Goal: Information Seeking & Learning: Learn about a topic

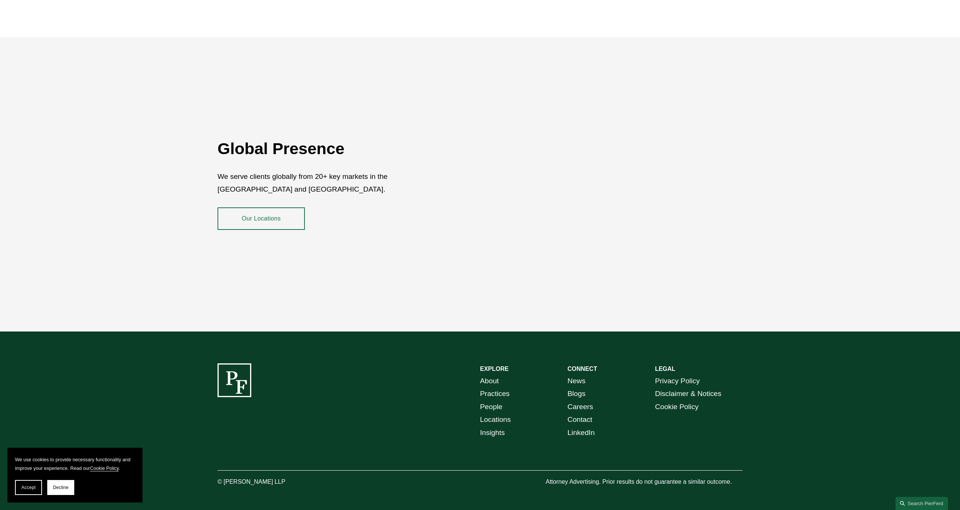
scroll to position [1406, 0]
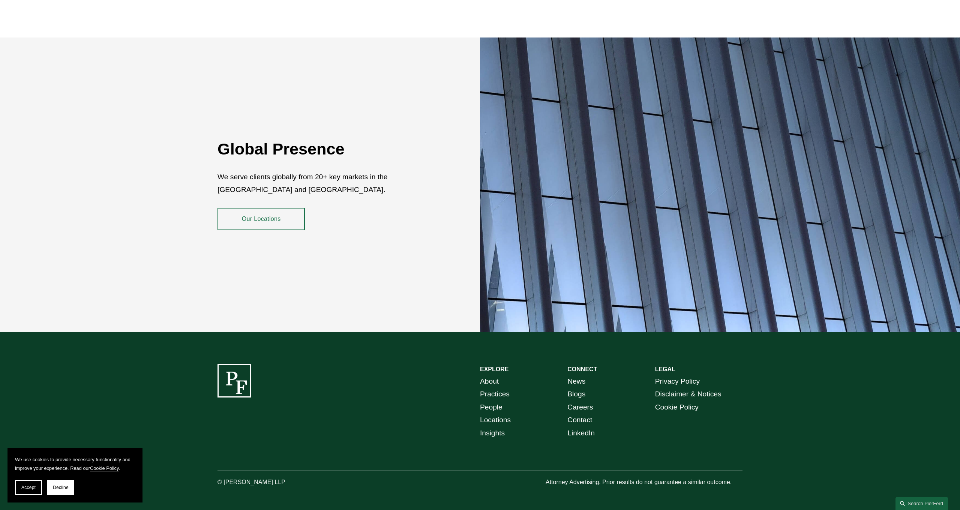
click at [501, 375] on p "About Practices People Locations Insights" at bounding box center [523, 407] width 87 height 65
click at [496, 375] on link "About" at bounding box center [489, 381] width 19 height 13
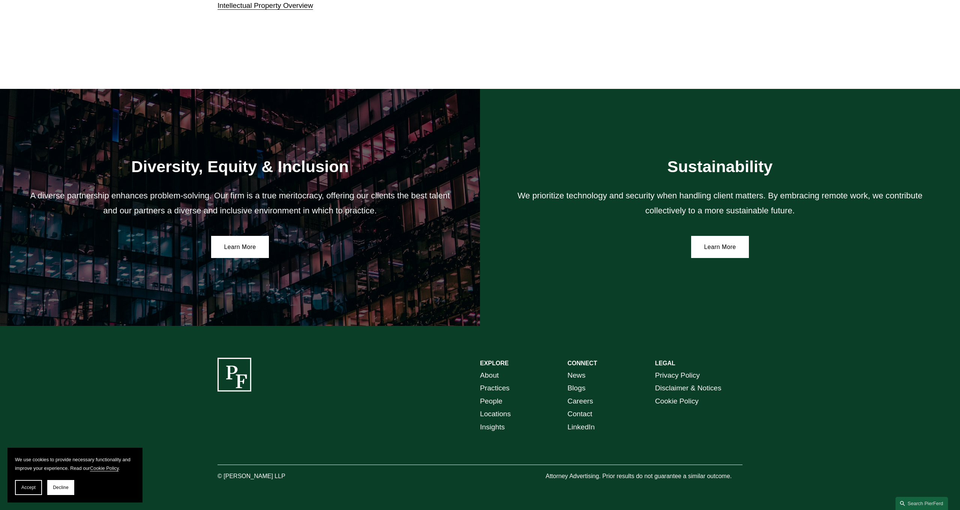
scroll to position [1334, 0]
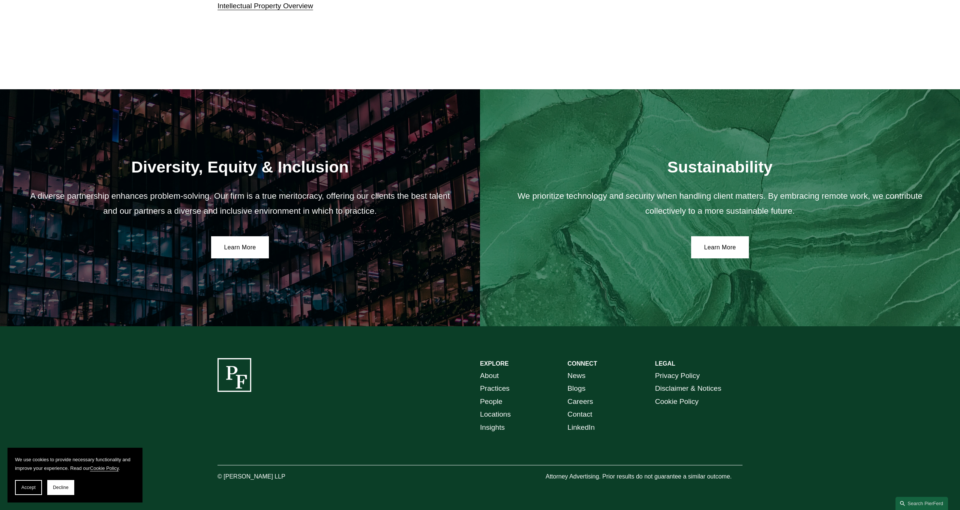
click at [502, 389] on link "Practices" at bounding box center [495, 388] width 30 height 13
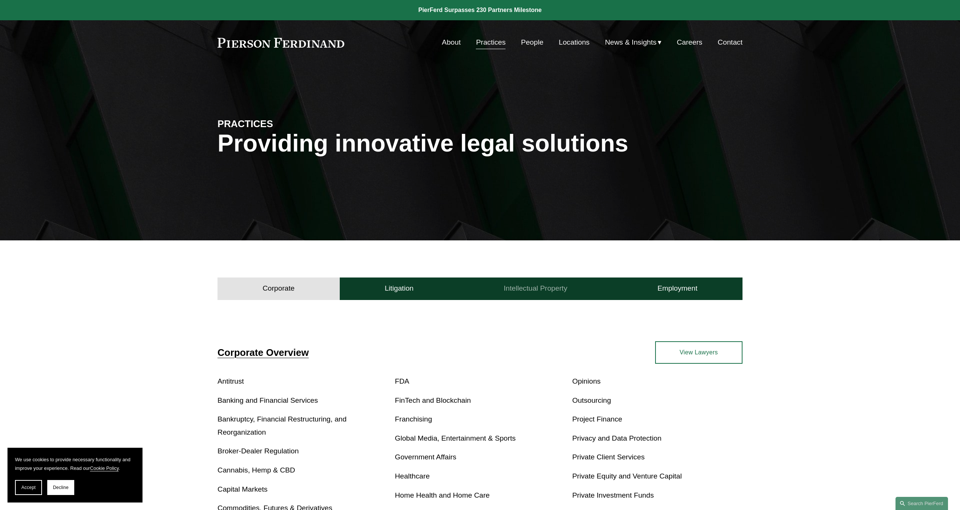
click at [534, 285] on h4 "Intellectual Property" at bounding box center [536, 288] width 64 height 9
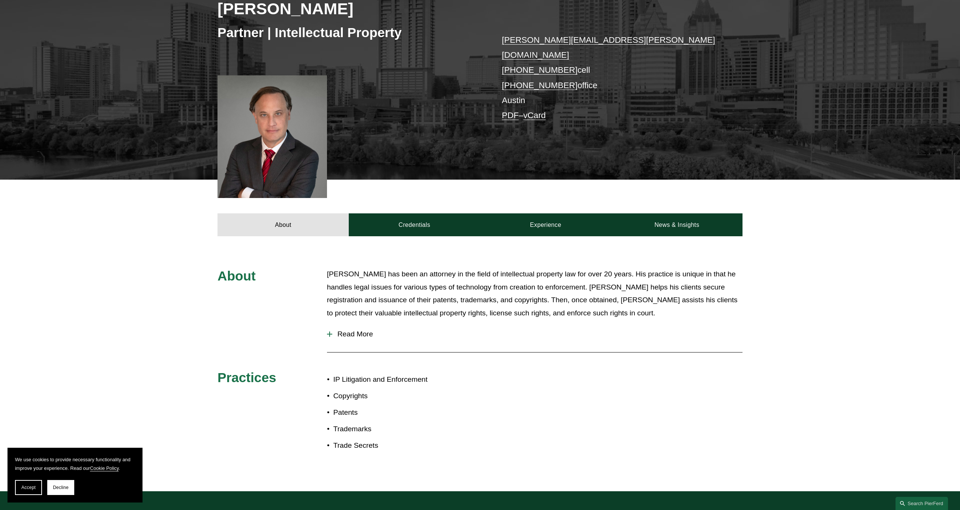
scroll to position [136, 0]
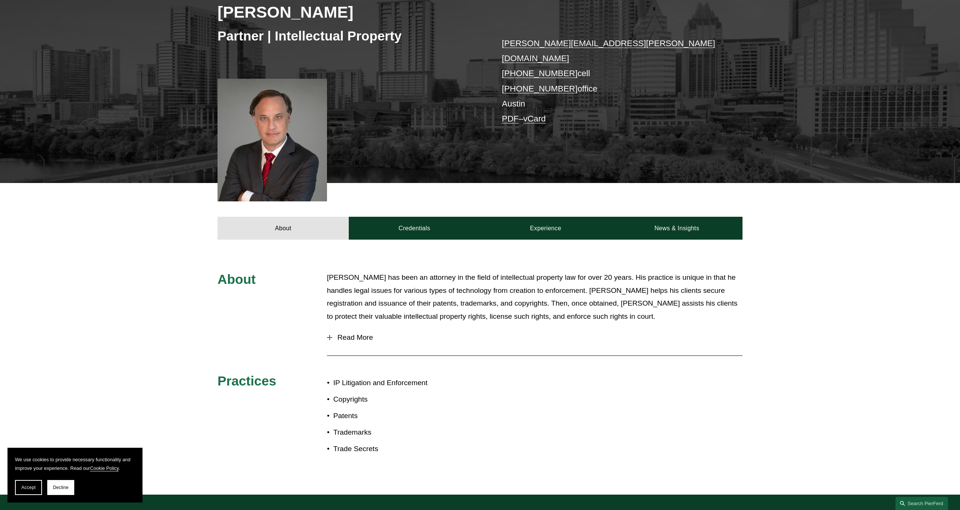
click at [337, 333] on span "Read More" at bounding box center [537, 337] width 410 height 8
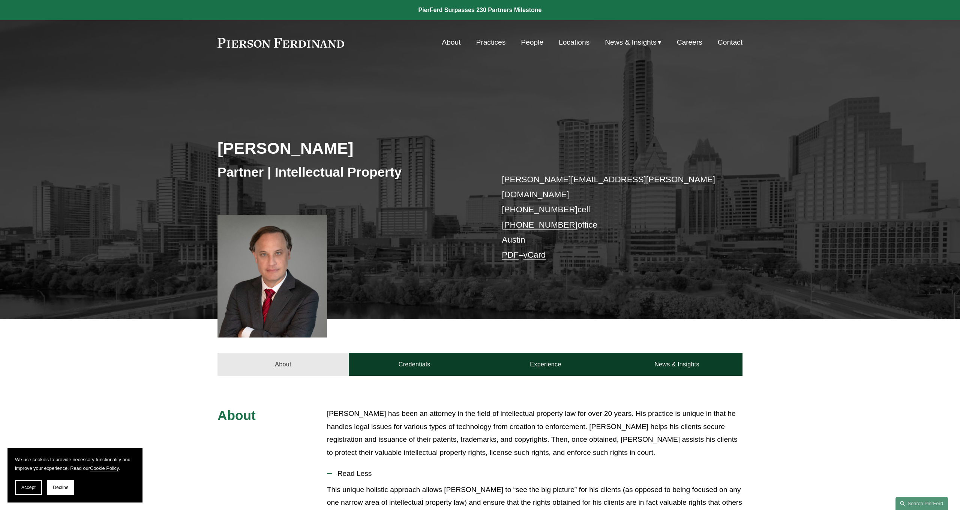
scroll to position [0, 0]
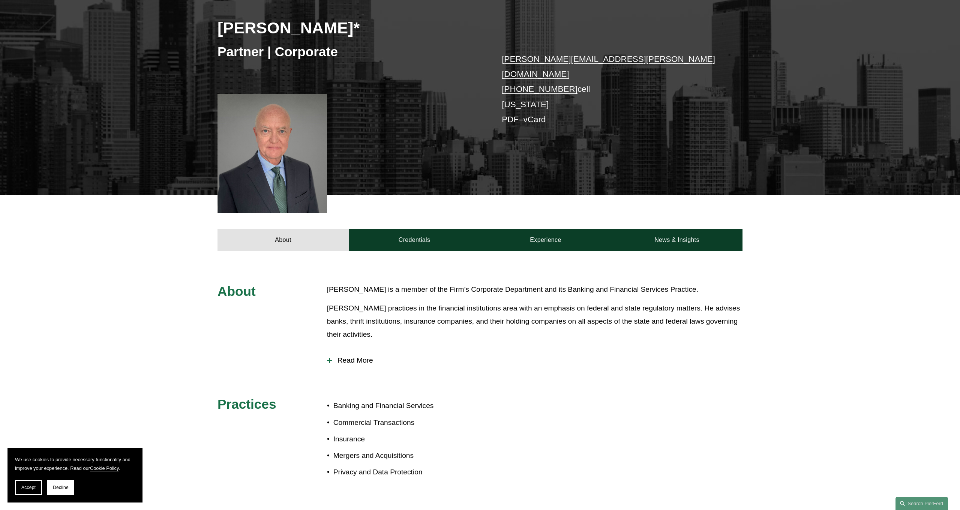
scroll to position [120, 0]
click at [355, 357] on span "Read More" at bounding box center [537, 361] width 410 height 8
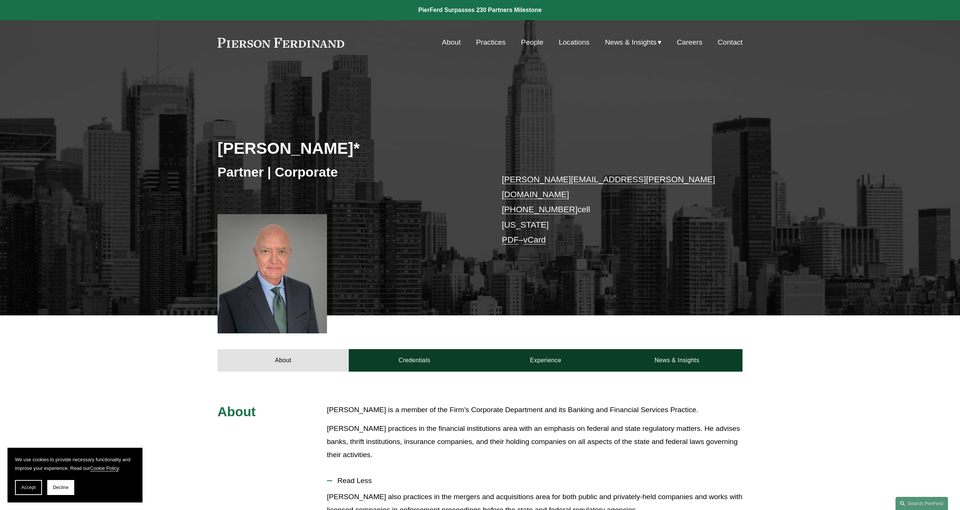
scroll to position [0, 0]
